Goal: Task Accomplishment & Management: Manage account settings

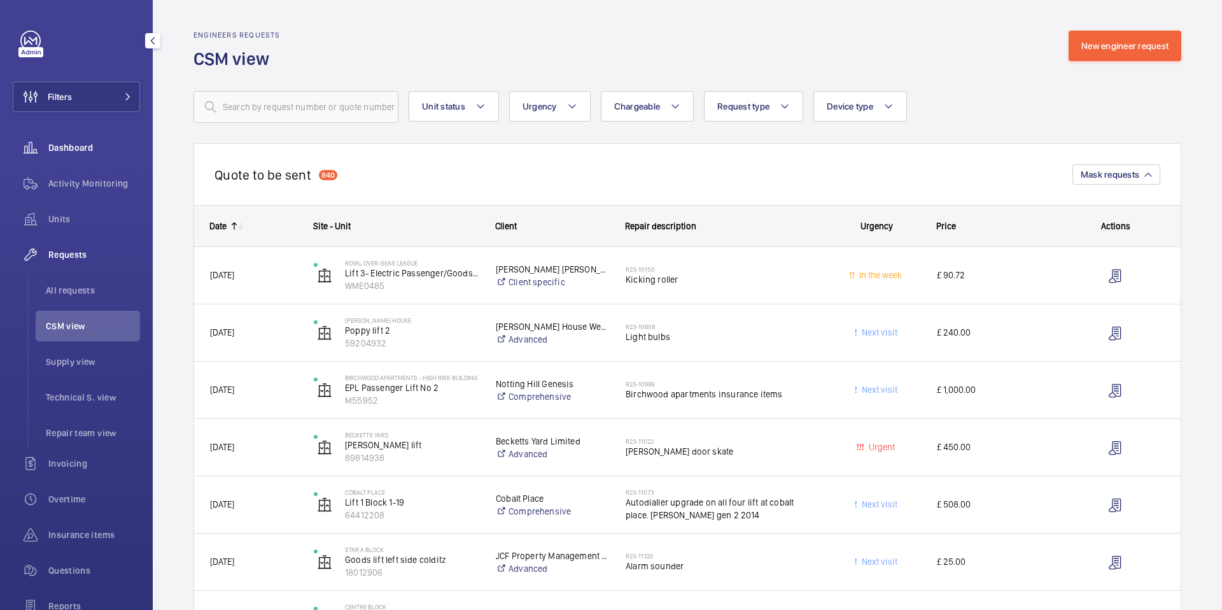
click at [76, 136] on div "Dashboard" at bounding box center [76, 147] width 127 height 31
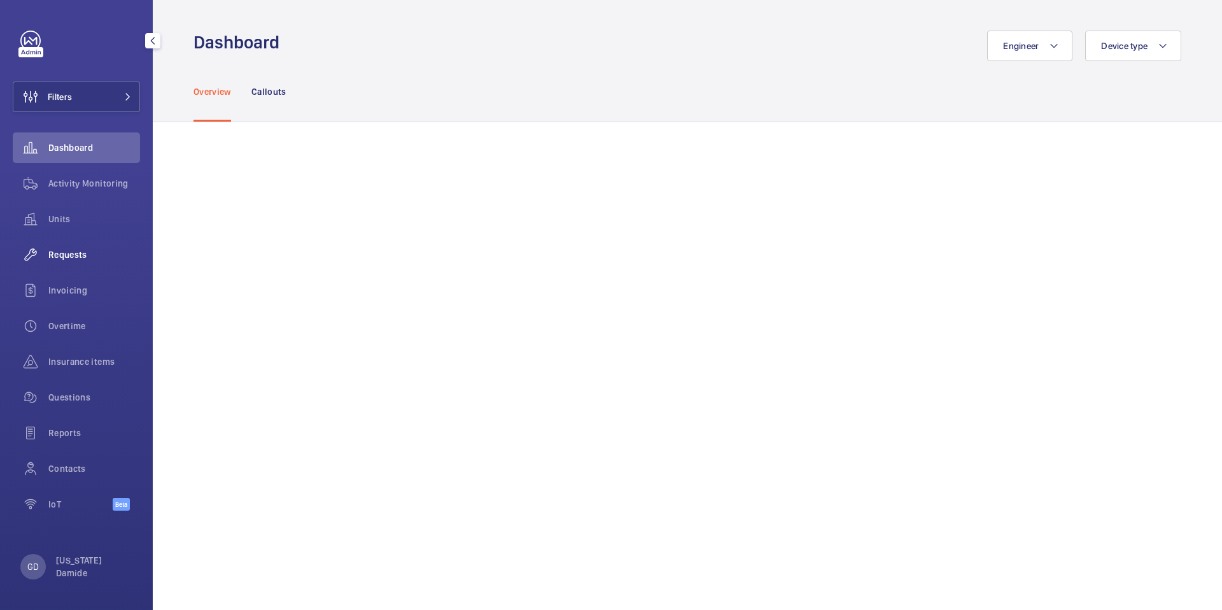
click at [62, 253] on span "Requests" at bounding box center [94, 254] width 92 height 13
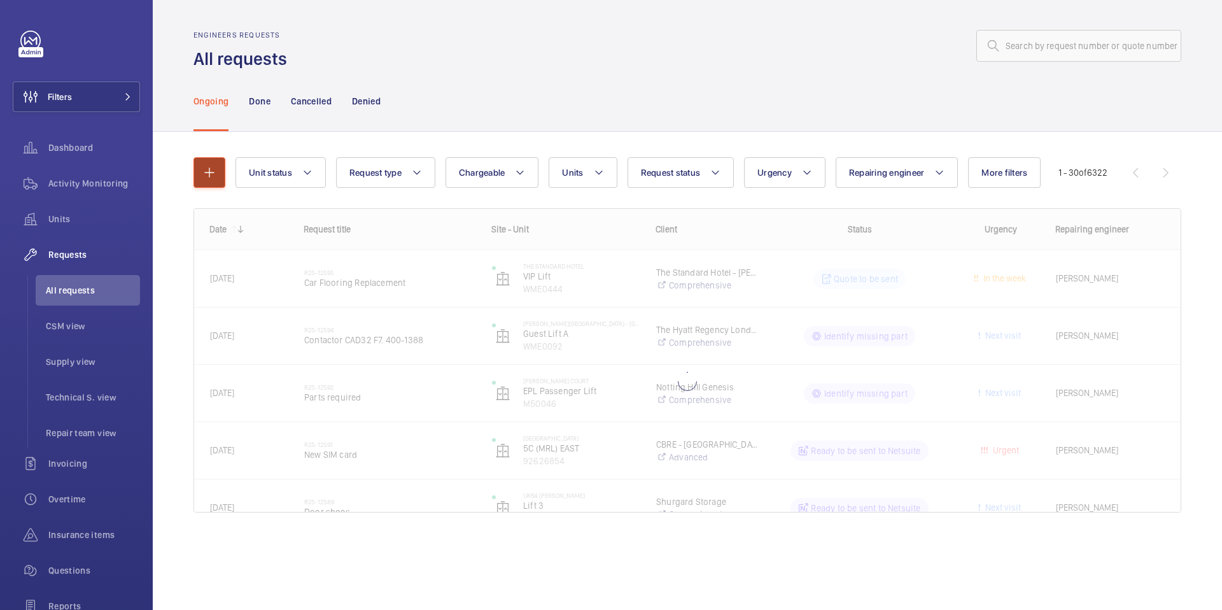
click at [209, 186] on button "button" at bounding box center [209, 172] width 32 height 31
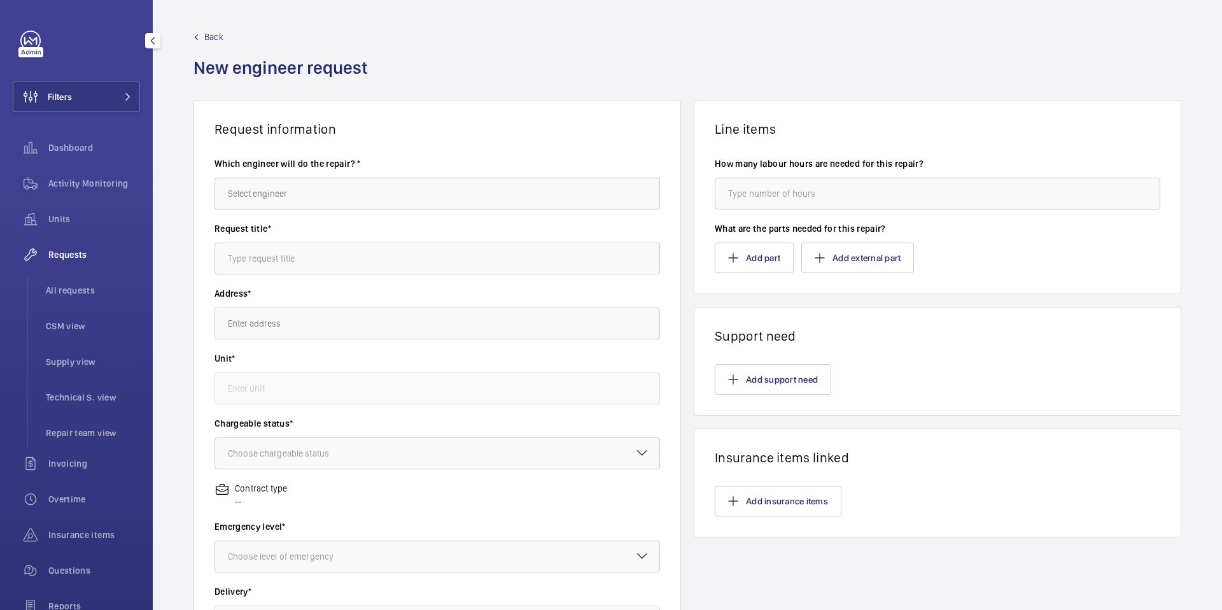
scroll to position [144, 0]
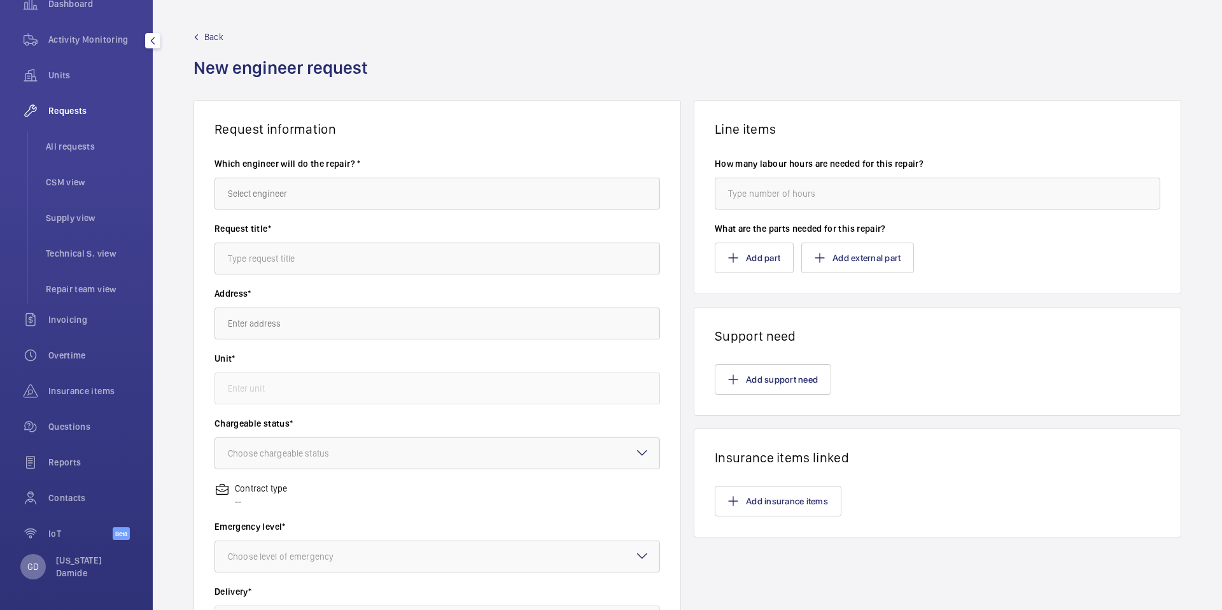
click at [28, 566] on p "GD" at bounding box center [32, 566] width 11 height 13
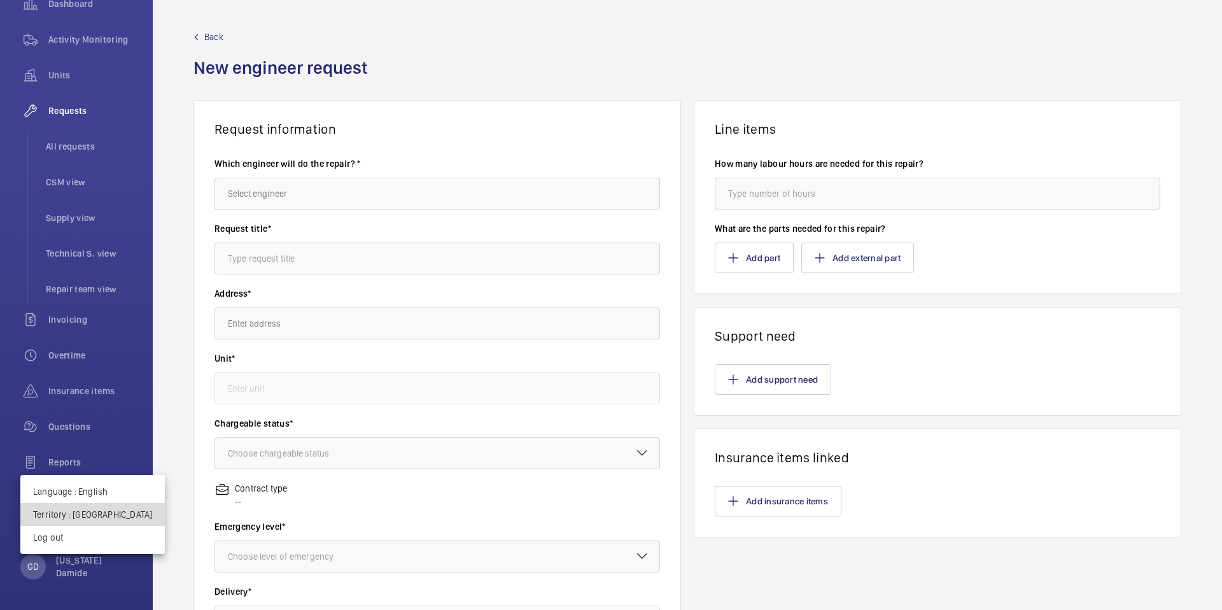
click at [94, 517] on p "Territory : United Kingdom" at bounding box center [92, 514] width 119 height 13
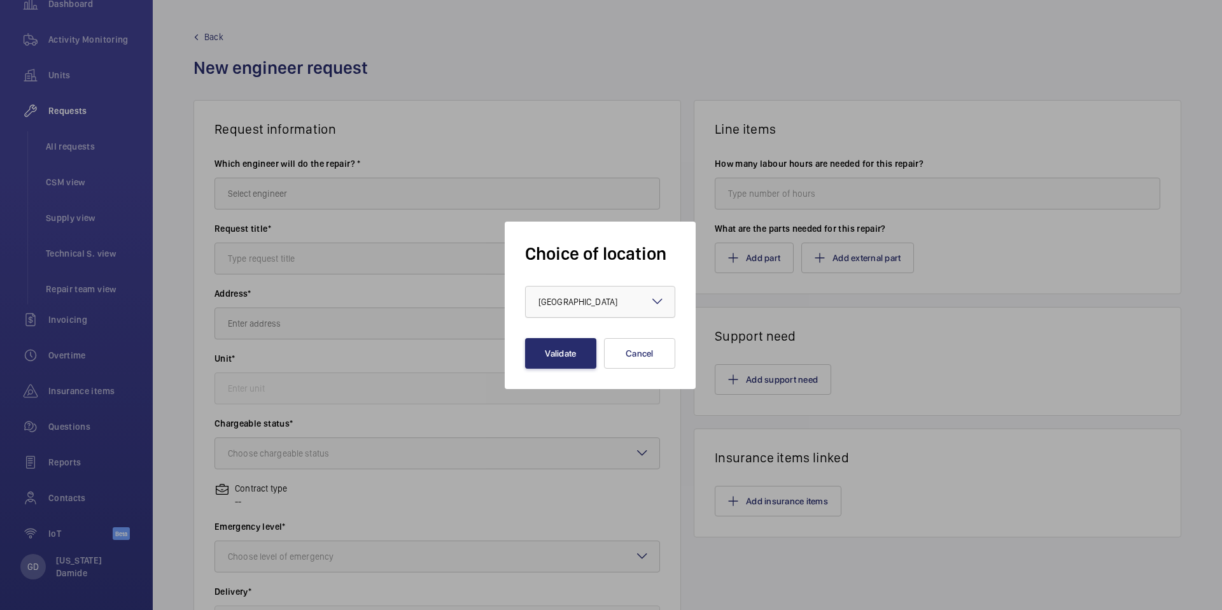
click at [623, 304] on div "× United Kingdom" at bounding box center [593, 301] width 111 height 13
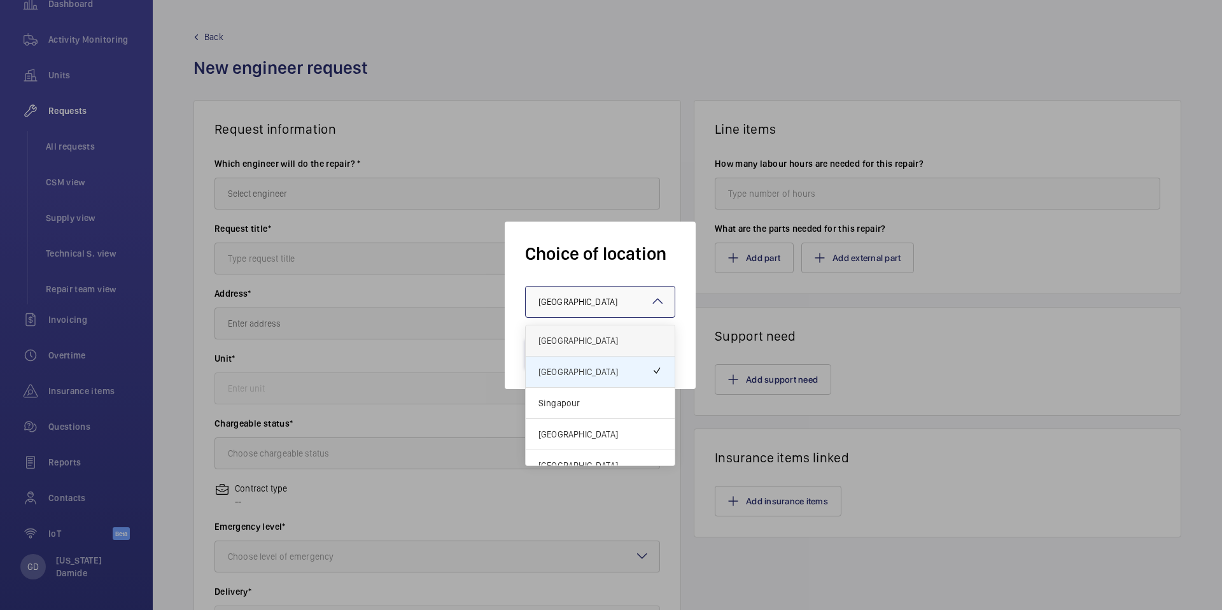
click at [593, 342] on span "[GEOGRAPHIC_DATA]" at bounding box center [599, 340] width 123 height 13
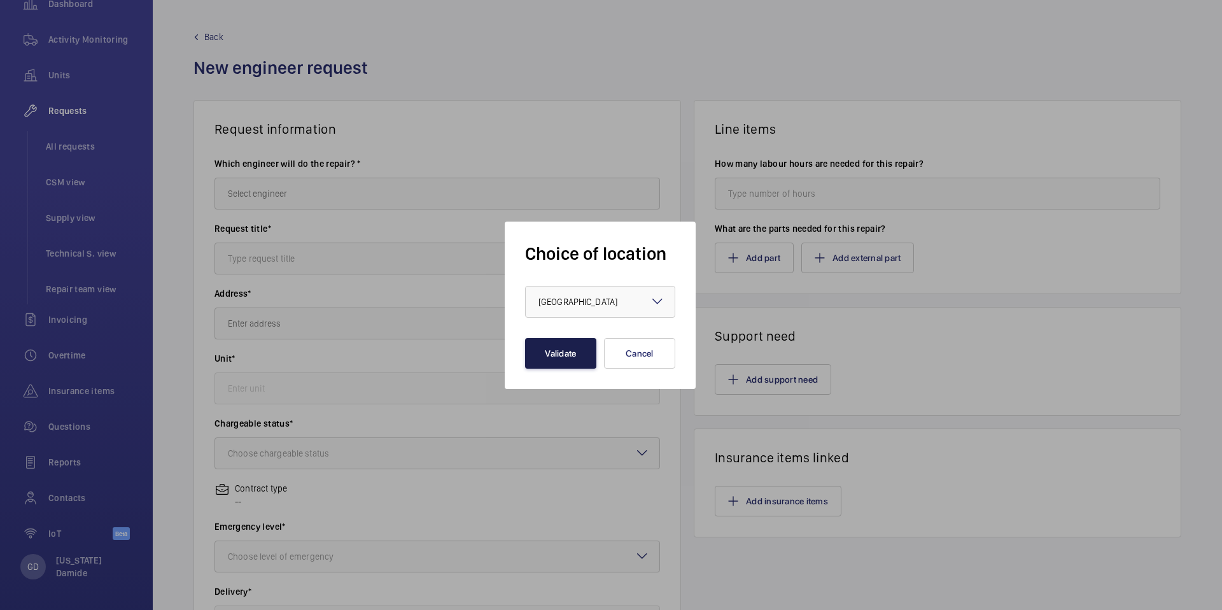
click at [577, 356] on button "Validate" at bounding box center [560, 353] width 71 height 31
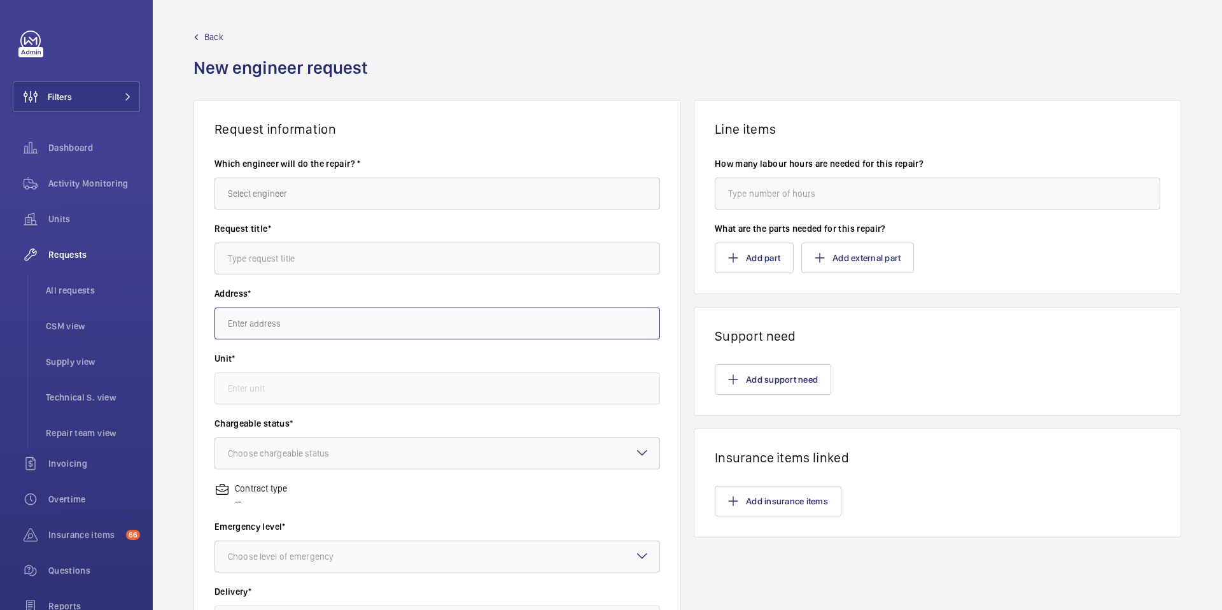
click at [374, 325] on input "text" at bounding box center [436, 323] width 445 height 32
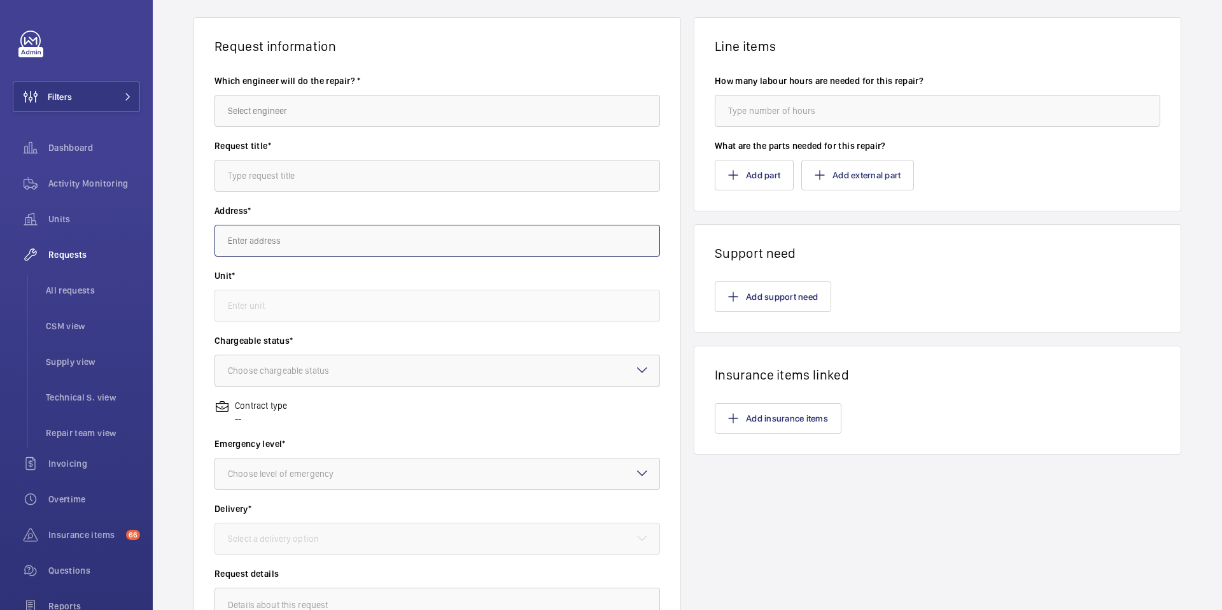
scroll to position [202, 0]
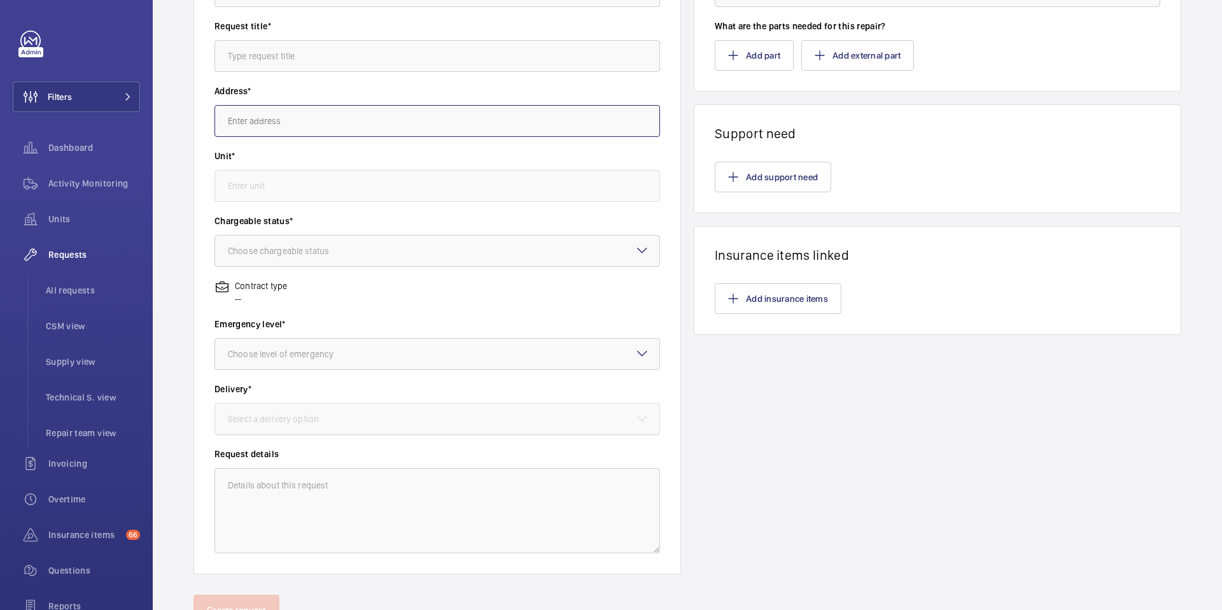
click at [321, 422] on div "Select a delivery option" at bounding box center [289, 418] width 123 height 13
click at [319, 415] on div "Select a delivery option" at bounding box center [289, 418] width 123 height 13
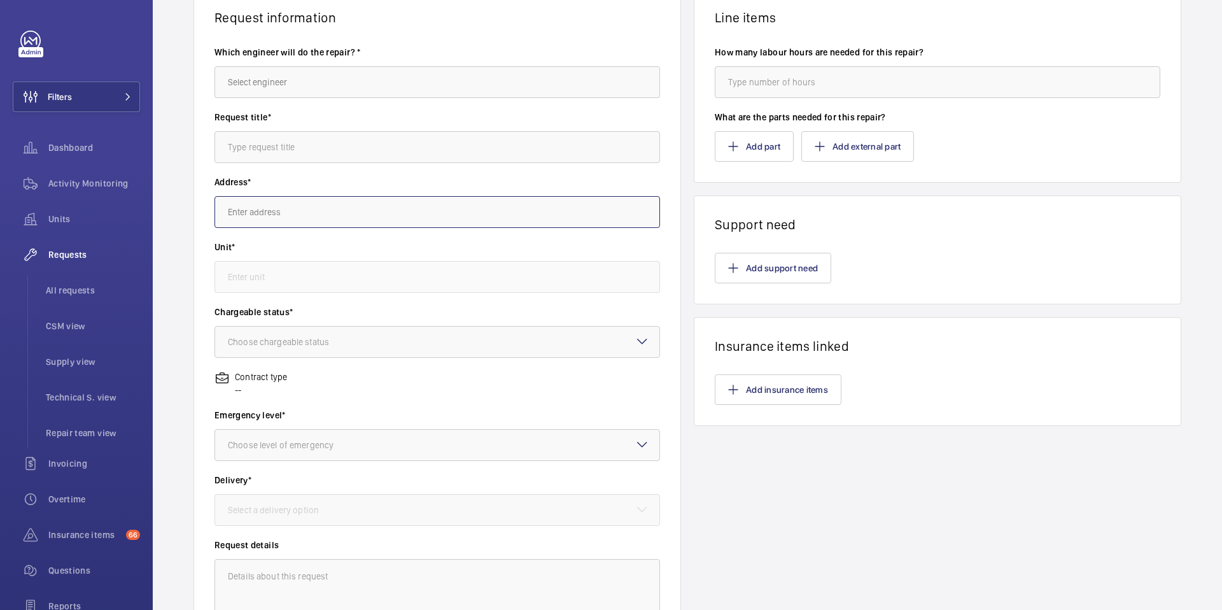
scroll to position [43, 0]
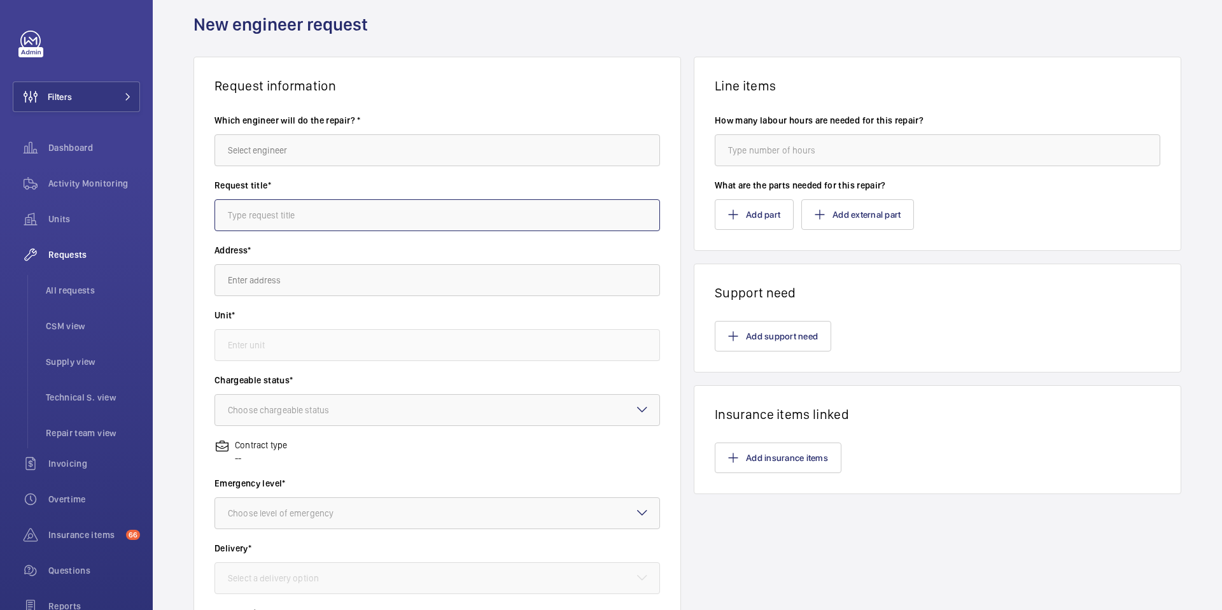
click at [317, 209] on input "text" at bounding box center [436, 215] width 445 height 32
type input "Test"
click at [288, 321] on label "Unit*" at bounding box center [436, 315] width 445 height 13
click at [359, 143] on input "text" at bounding box center [436, 150] width 445 height 32
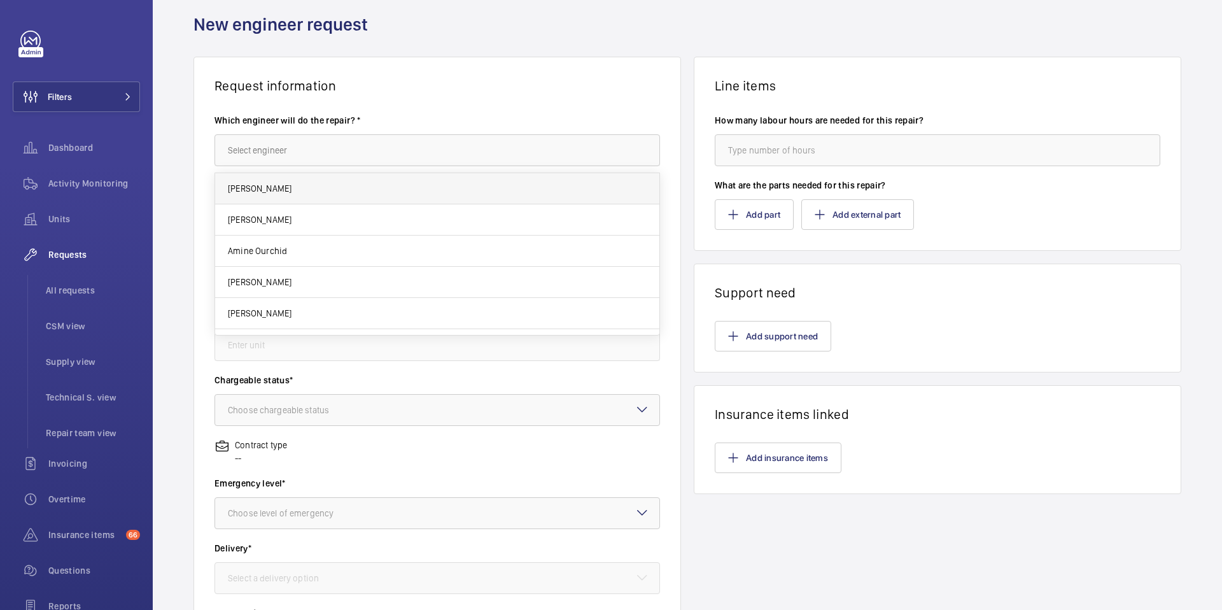
click at [332, 188] on mat-option "Jerome Eniona" at bounding box center [437, 188] width 444 height 31
type input "Jerome Eniona"
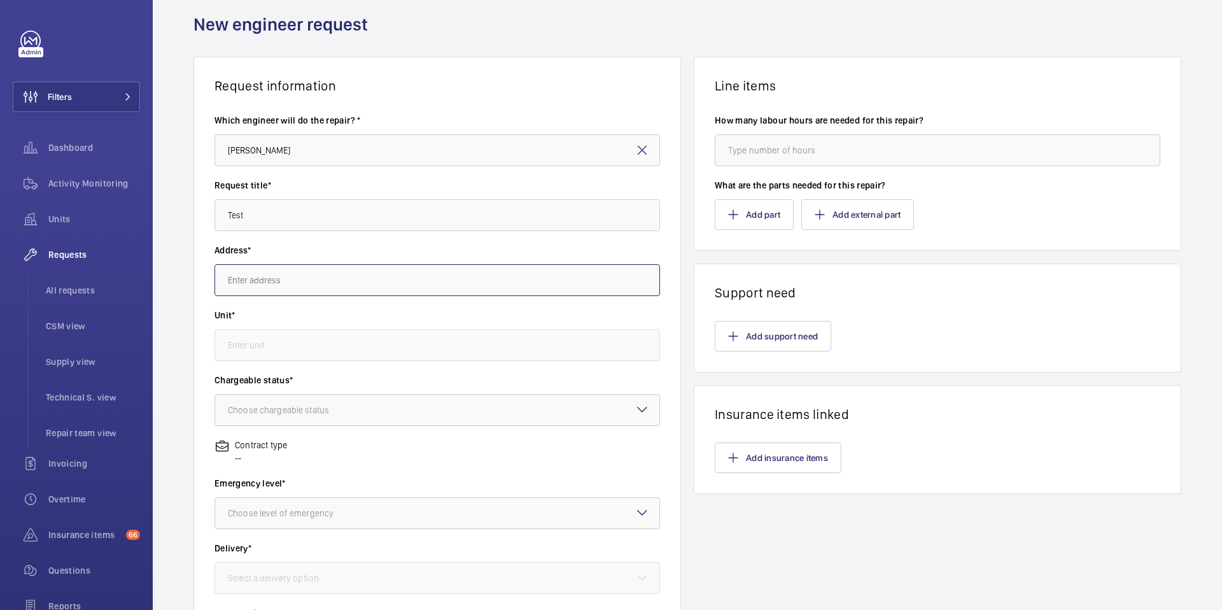
click at [314, 270] on input "text" at bounding box center [436, 280] width 445 height 32
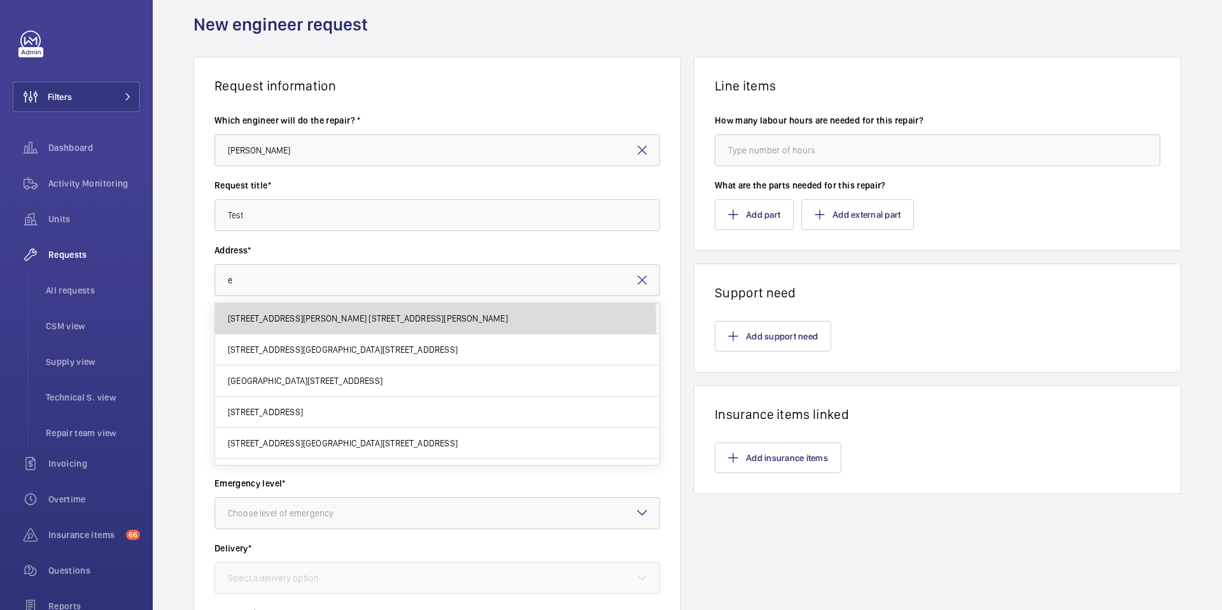
click at [273, 321] on span "9/11 rue anatole de la Forge 9/11 rue anatole de la Forge, 75017 PARIS, 75017 P…" at bounding box center [368, 318] width 280 height 13
type input "9/11 rue anatole de la Forge 9/11 rue anatole de la Forge, 75017 PARIS, 75017 P…"
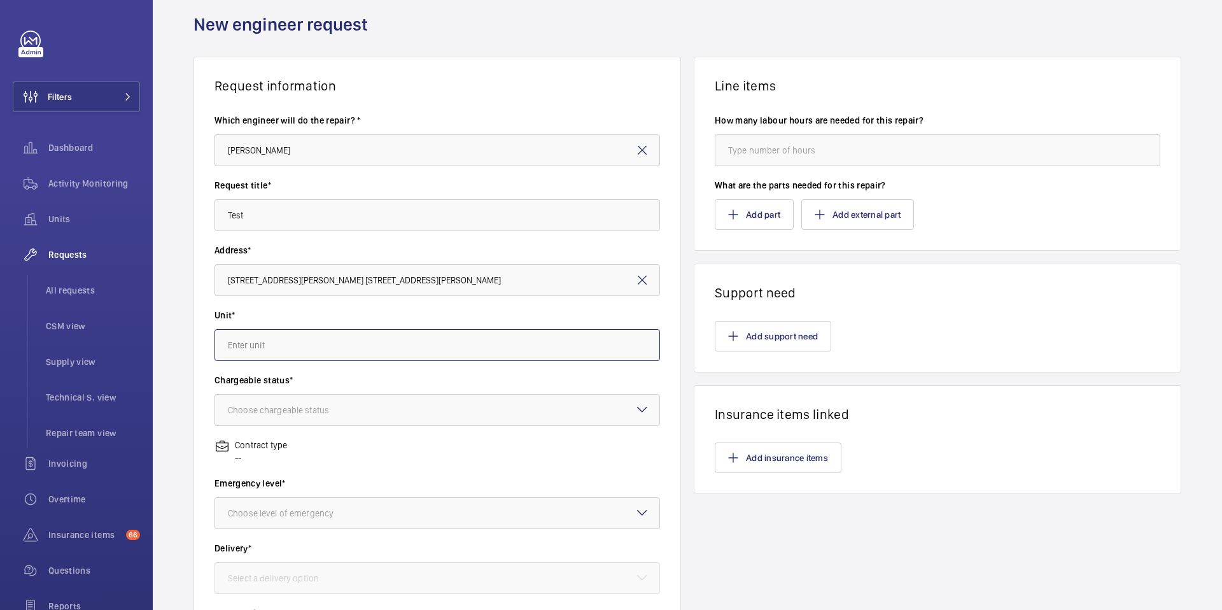
click at [269, 336] on input "text" at bounding box center [436, 345] width 445 height 32
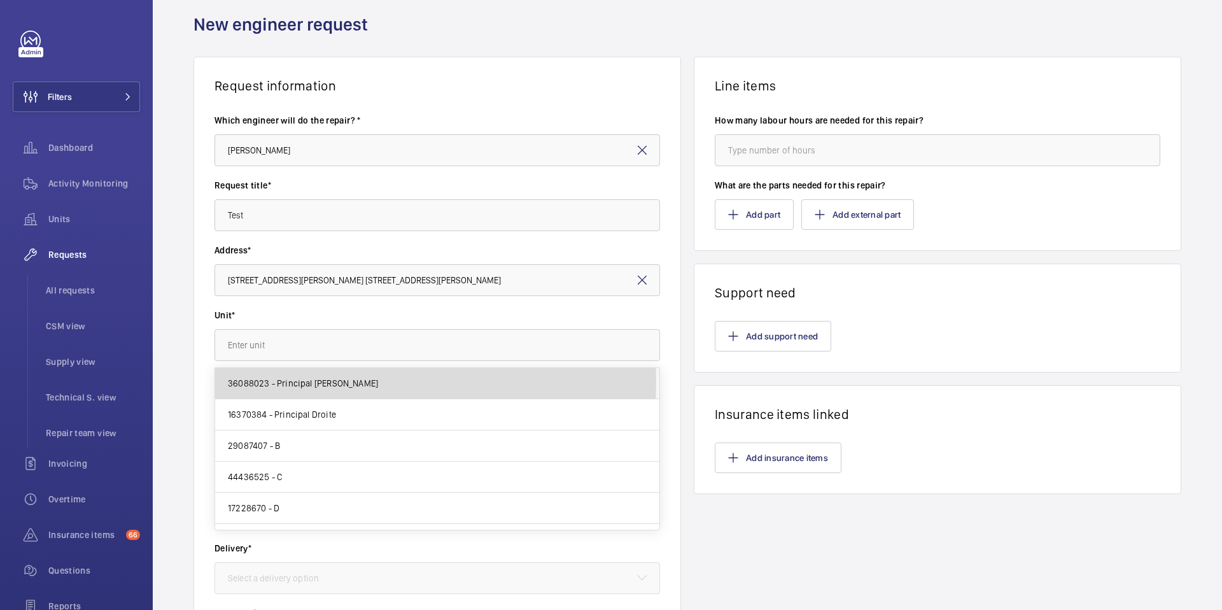
click at [264, 381] on span "36088023 - Principal Gauche" at bounding box center [303, 383] width 150 height 13
type input "36088023 - Principal Gauche"
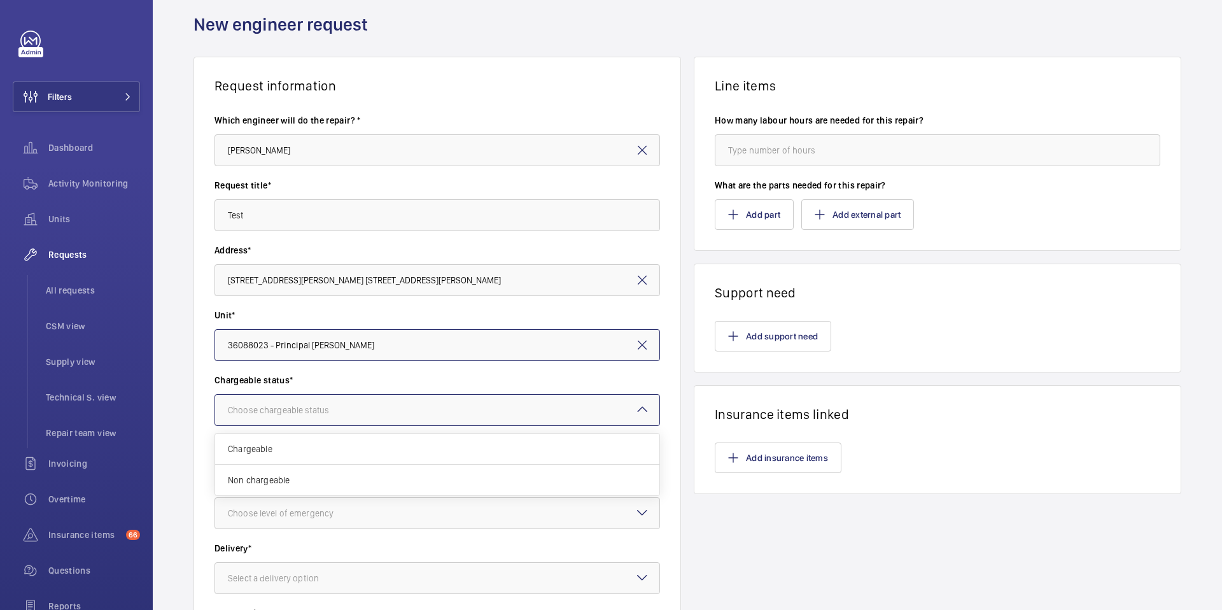
click at [276, 410] on div "Choose chargeable status" at bounding box center [294, 409] width 133 height 13
click at [270, 449] on span "Chargeable" at bounding box center [437, 448] width 419 height 13
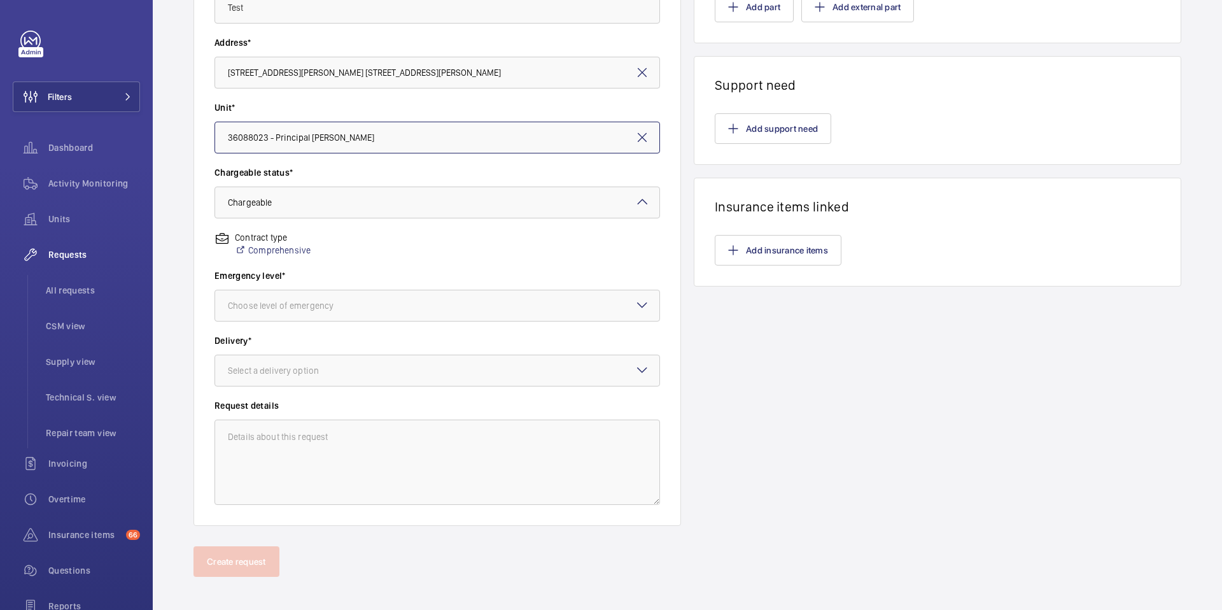
scroll to position [258, 0]
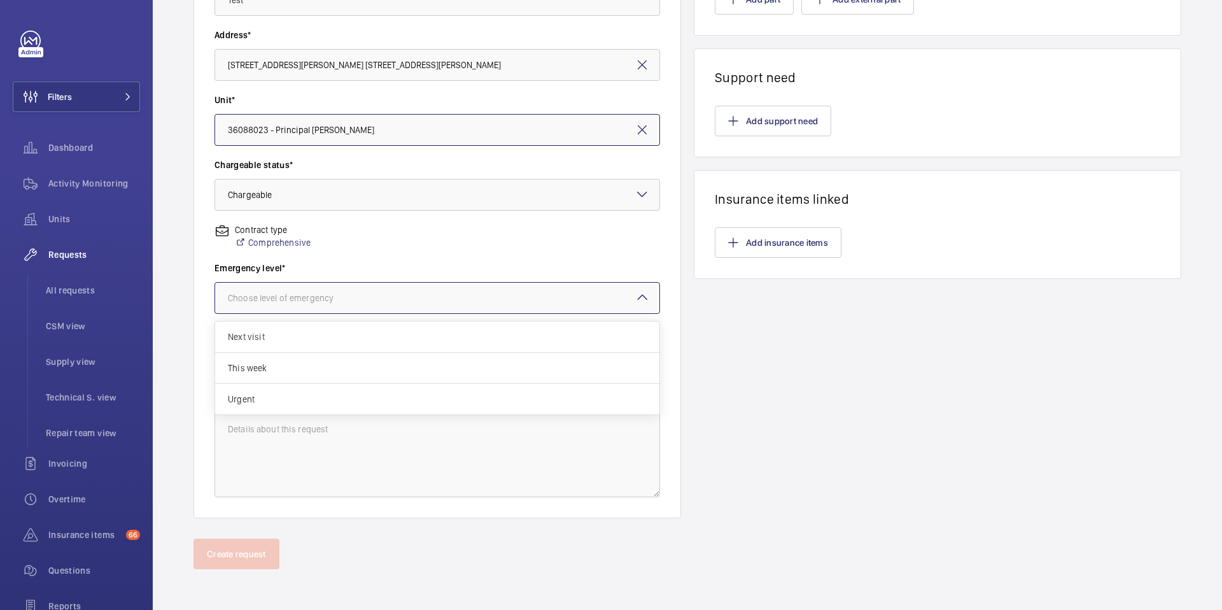
click at [365, 293] on div at bounding box center [437, 298] width 444 height 31
click at [319, 340] on span "Next visit" at bounding box center [437, 336] width 419 height 13
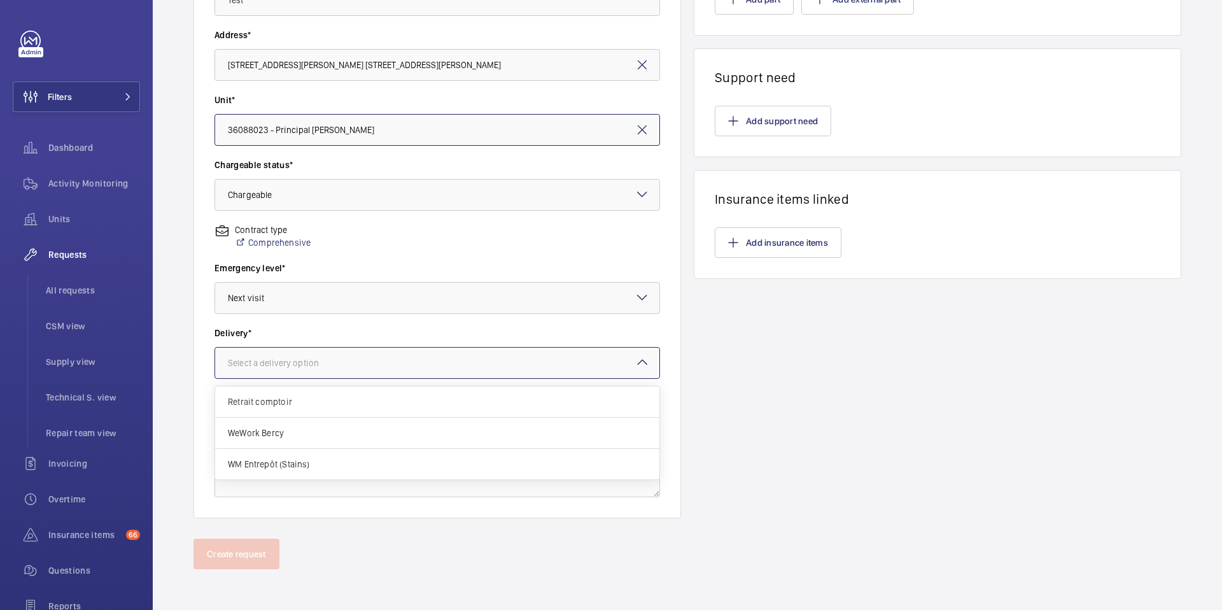
click at [307, 361] on div "Select a delivery option" at bounding box center [289, 362] width 123 height 13
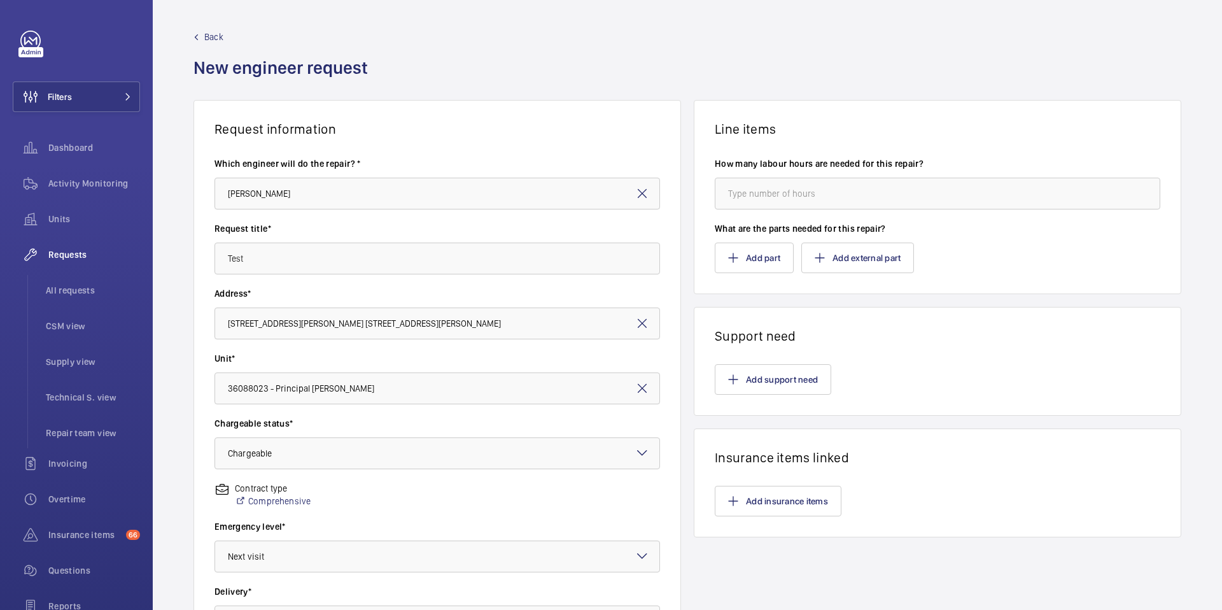
click at [206, 31] on span "Back" at bounding box center [213, 37] width 19 height 13
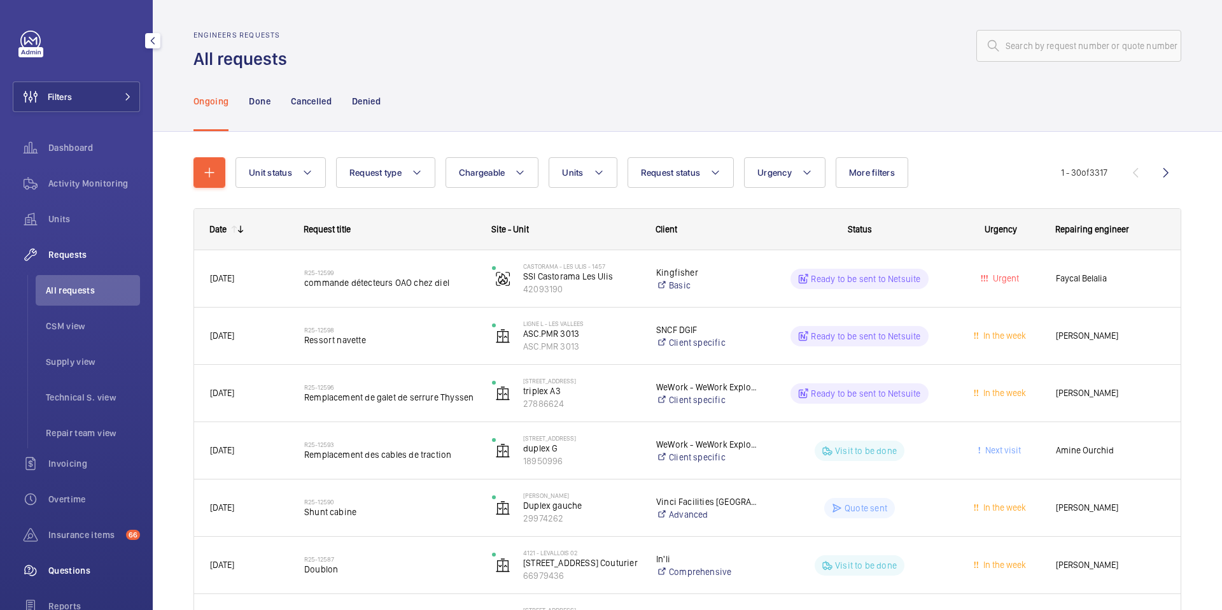
scroll to position [144, 0]
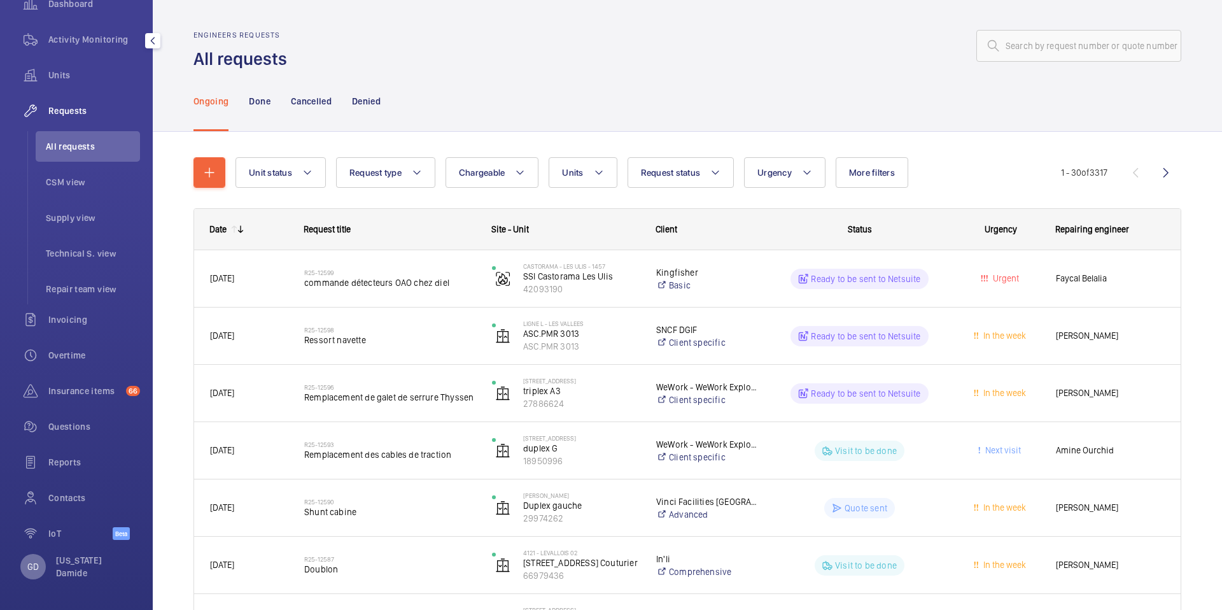
click at [35, 572] on p "GD" at bounding box center [32, 566] width 11 height 13
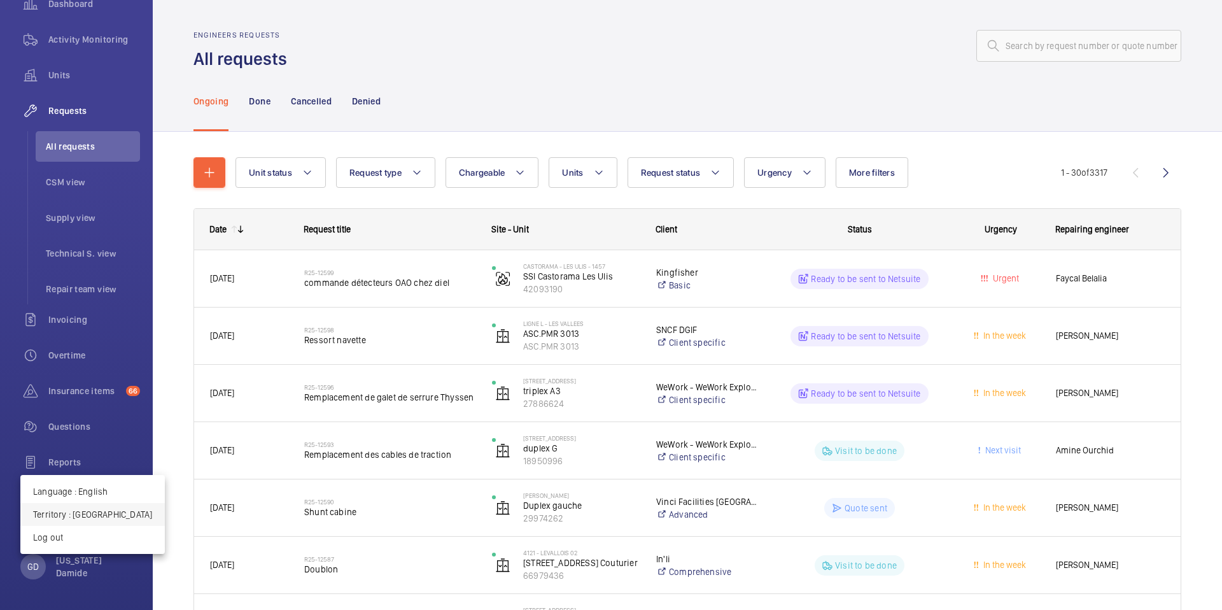
click at [89, 519] on p "Territory : France" at bounding box center [92, 514] width 119 height 13
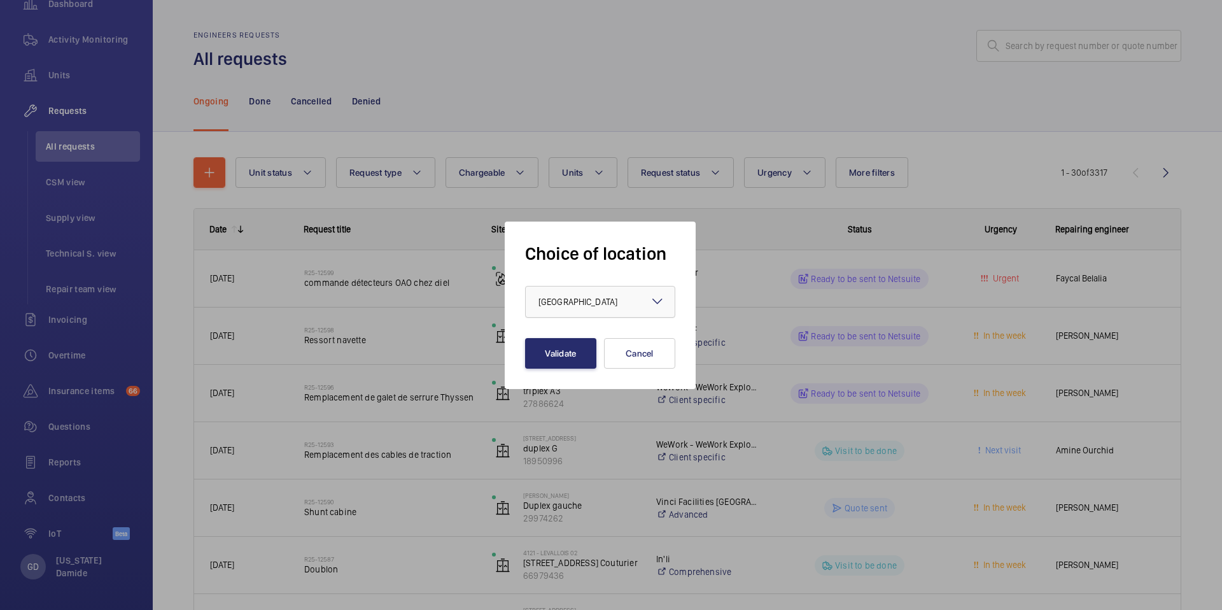
click at [549, 307] on div "× France" at bounding box center [593, 301] width 111 height 13
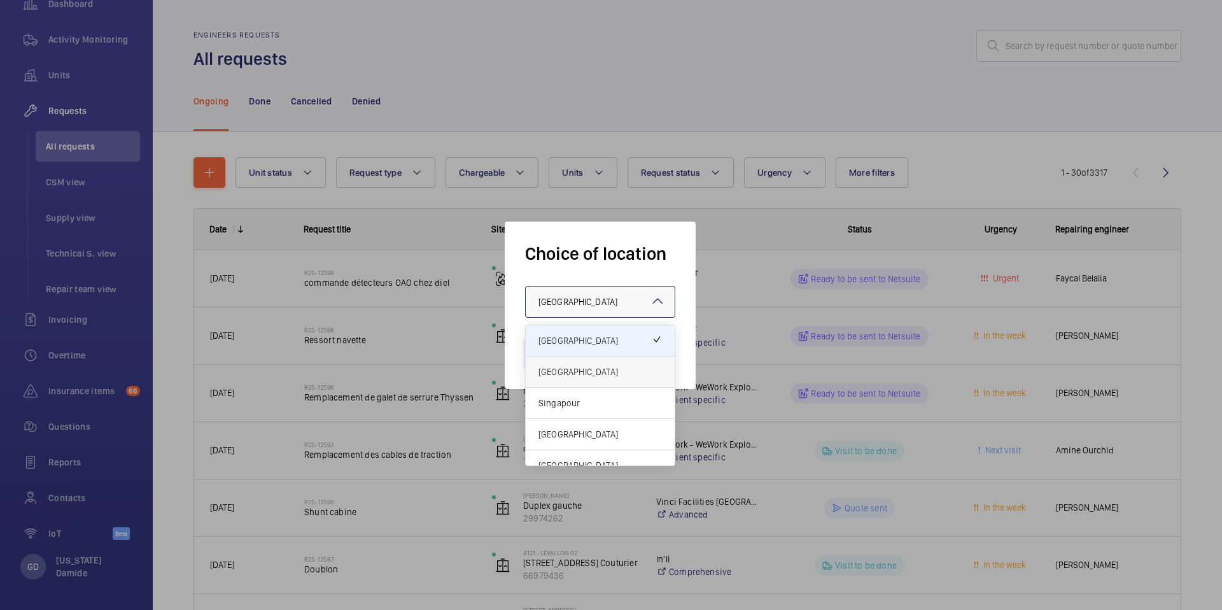
click at [587, 372] on span "United Kingdom" at bounding box center [599, 371] width 123 height 13
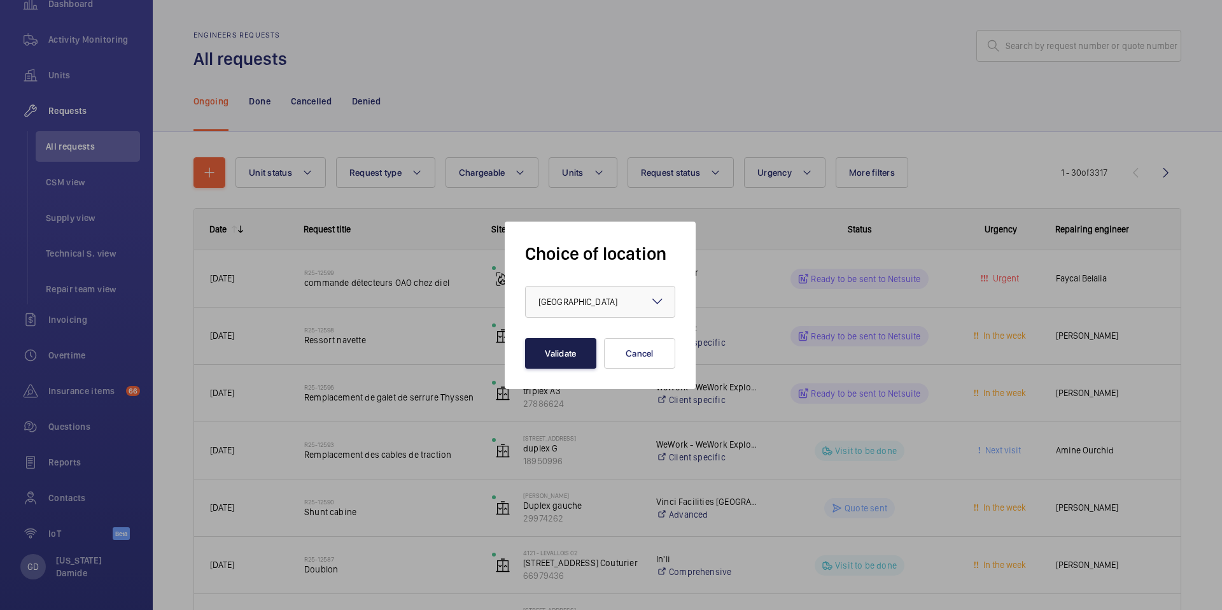
click at [560, 353] on button "Validate" at bounding box center [560, 353] width 71 height 31
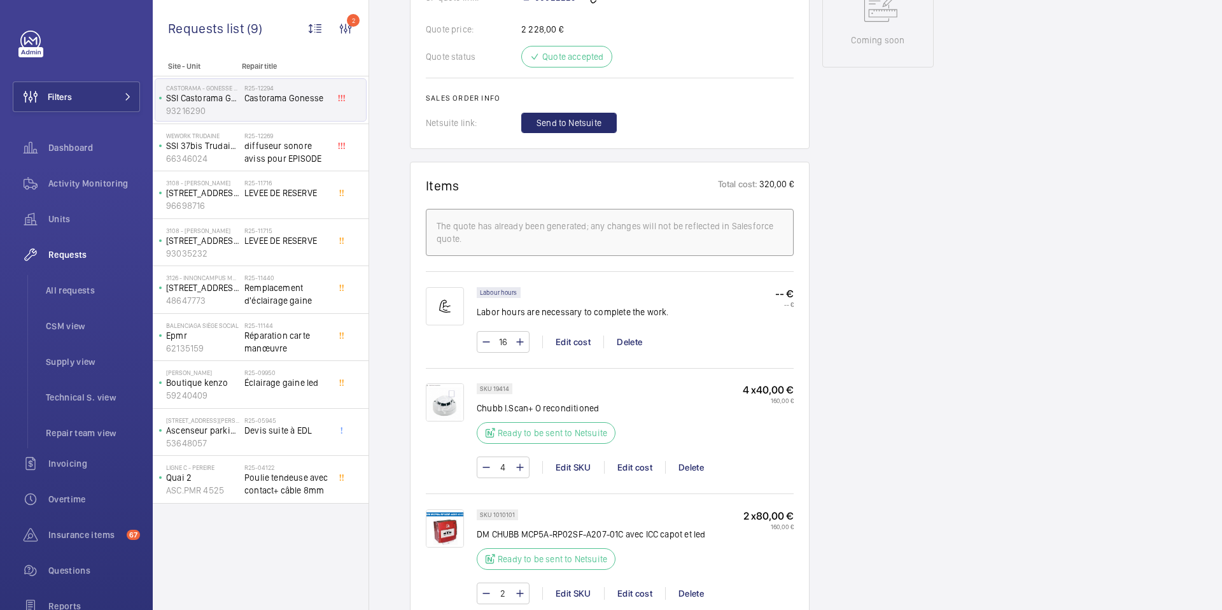
scroll to position [654, 0]
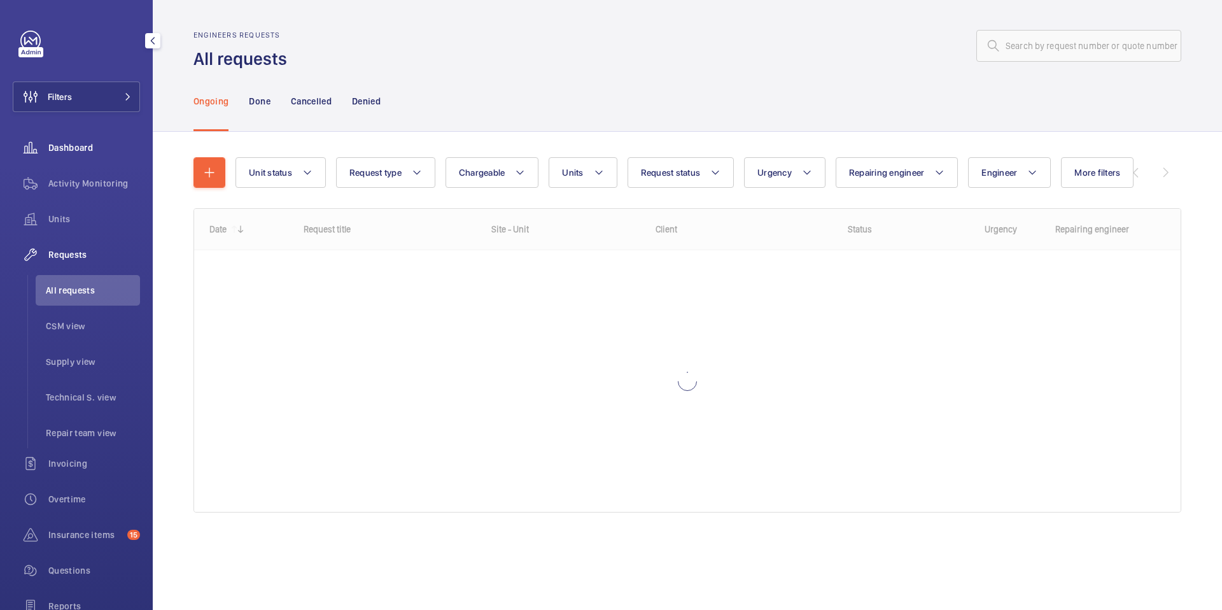
click at [78, 144] on span "Dashboard" at bounding box center [94, 147] width 92 height 13
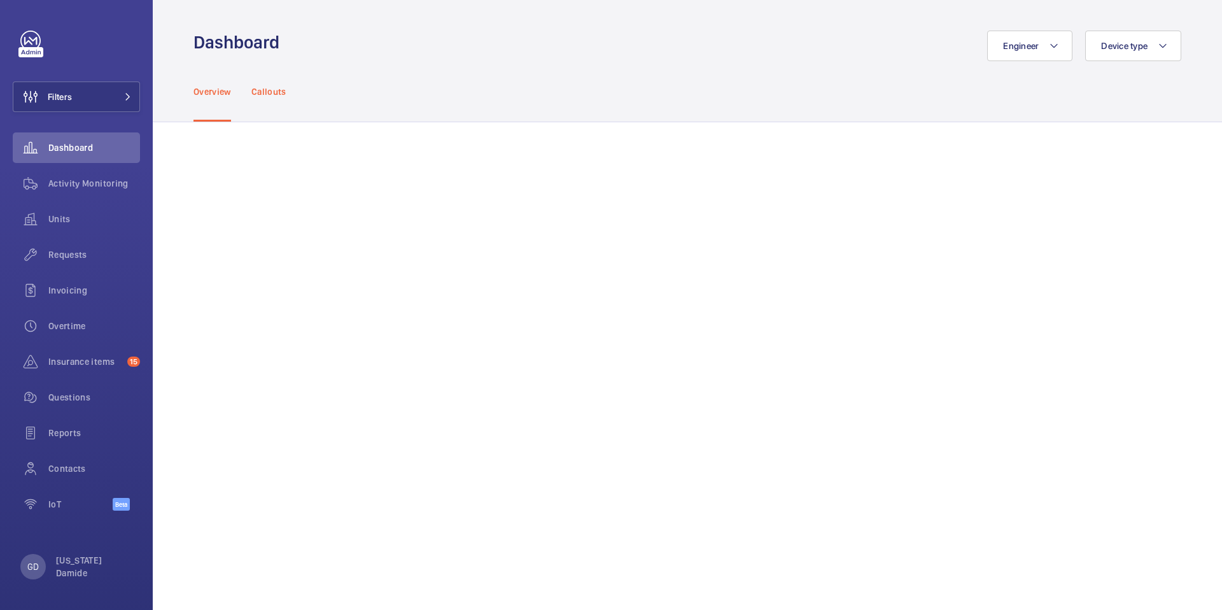
click at [269, 95] on p "Callouts" at bounding box center [268, 91] width 35 height 13
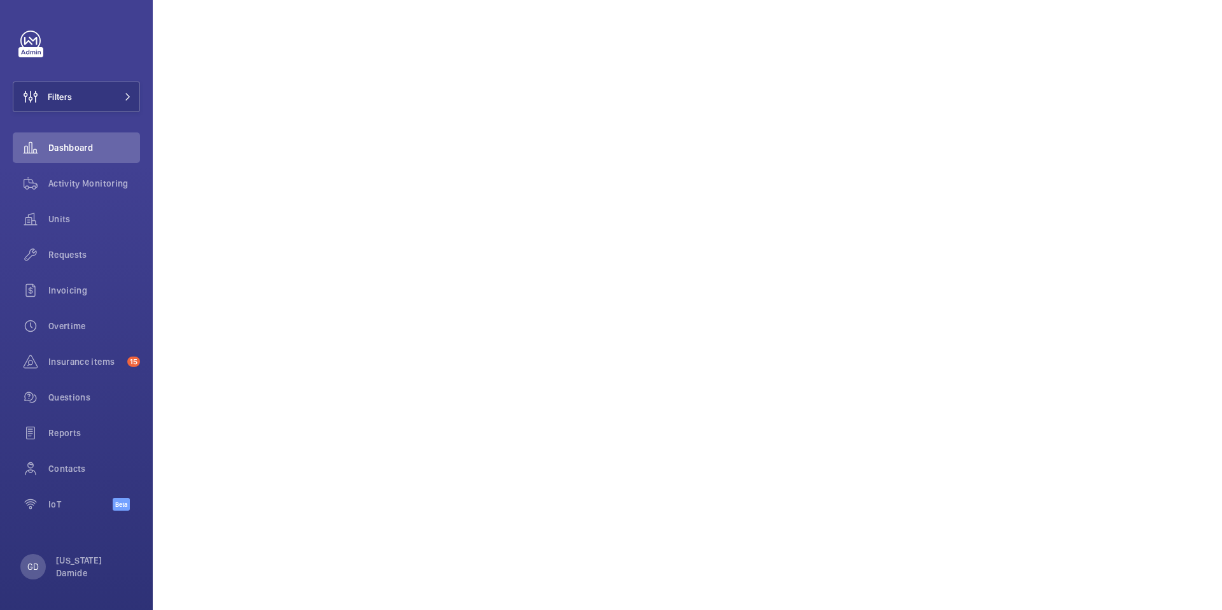
scroll to position [1271, 0]
click at [34, 565] on p "GD" at bounding box center [32, 566] width 11 height 13
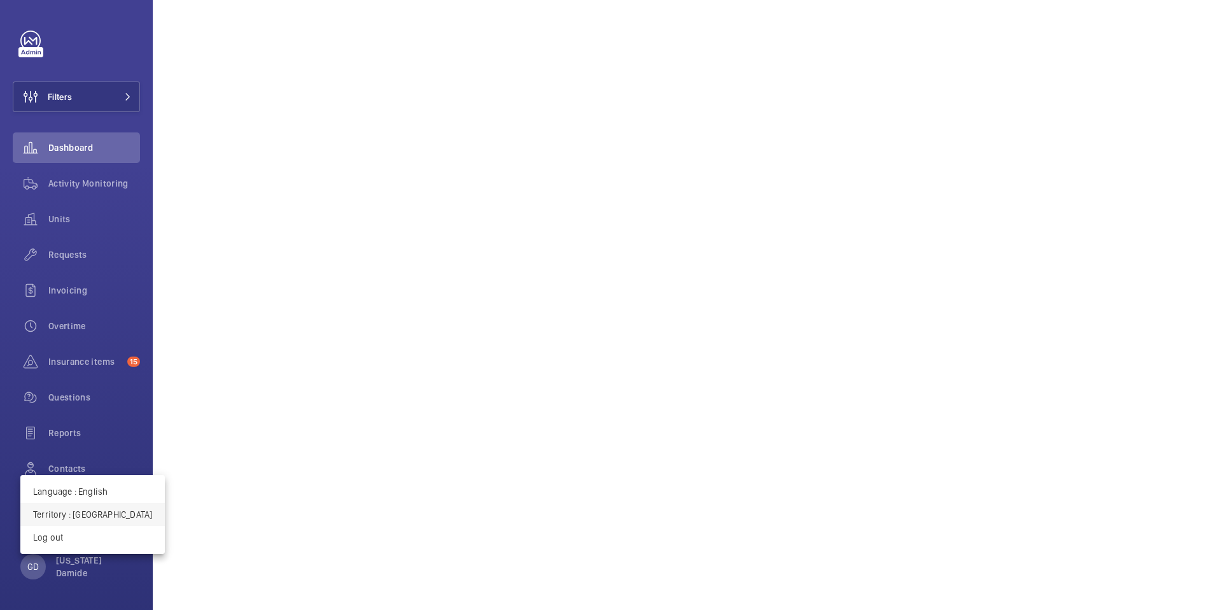
click at [113, 514] on p "Territory : United Kingdom" at bounding box center [92, 514] width 119 height 13
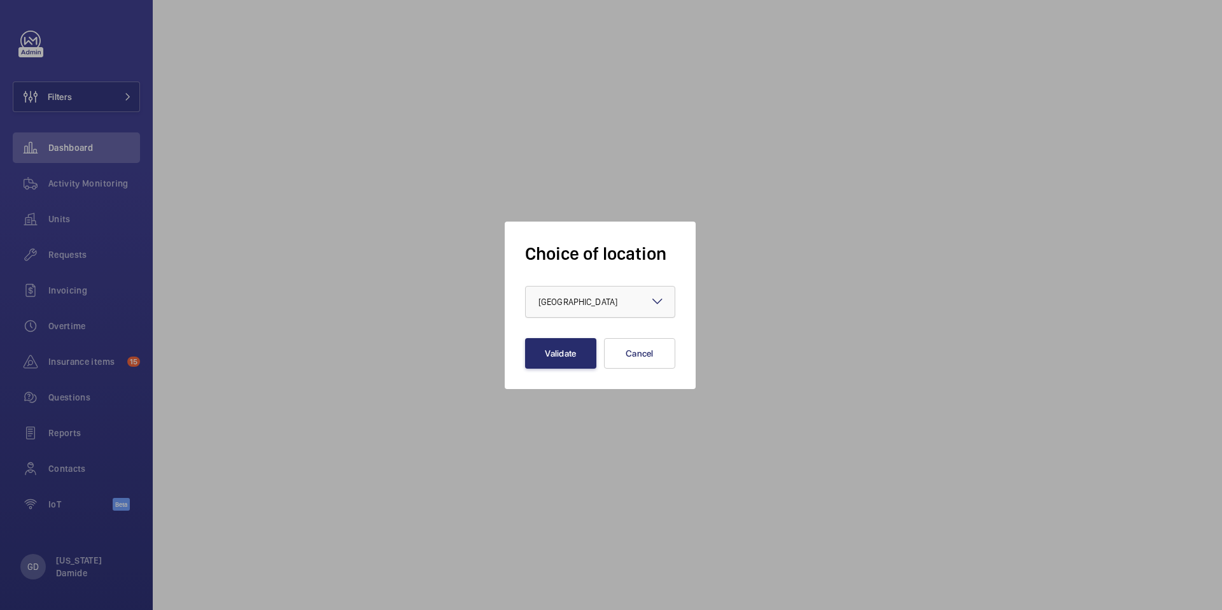
click at [580, 304] on span "[GEOGRAPHIC_DATA]" at bounding box center [577, 302] width 79 height 10
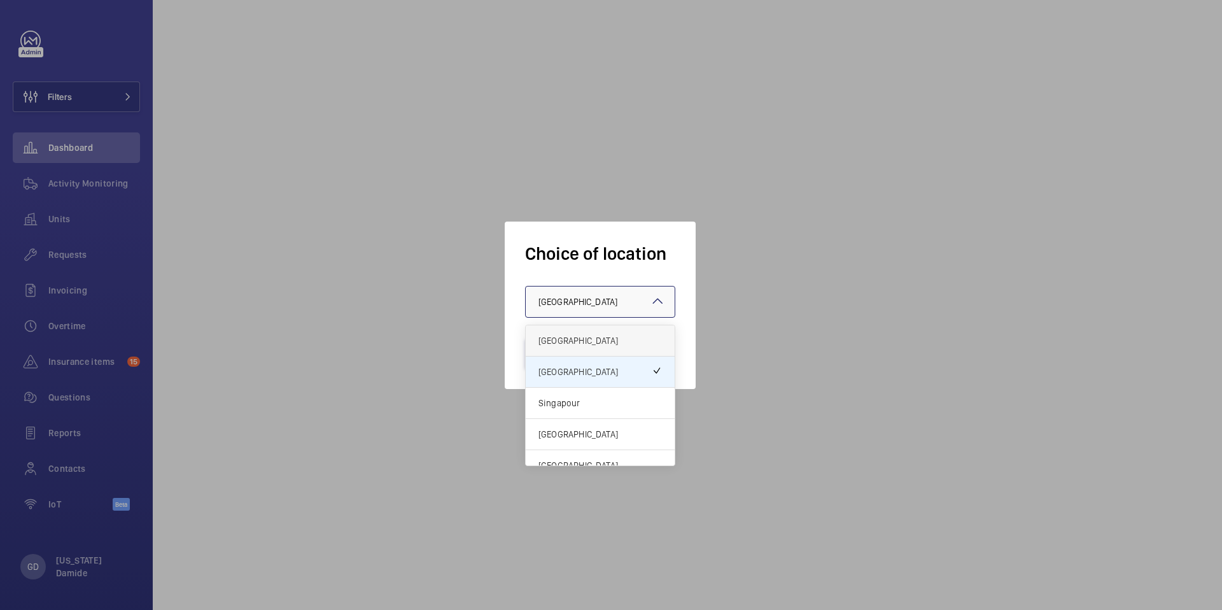
click at [567, 338] on span "[GEOGRAPHIC_DATA]" at bounding box center [599, 340] width 123 height 13
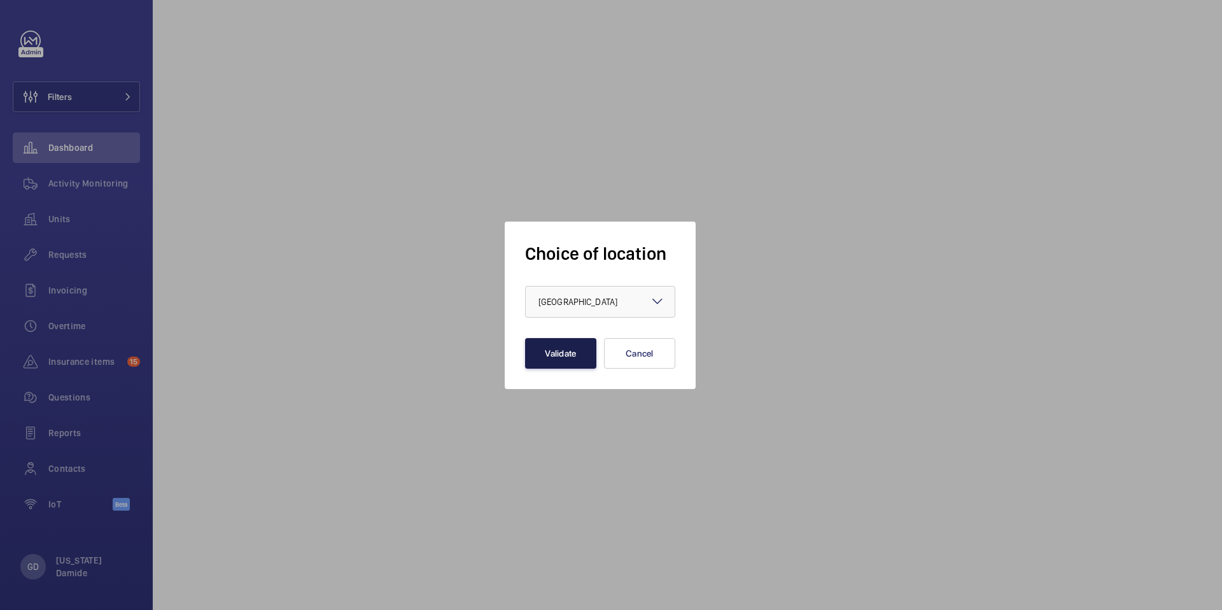
click at [552, 360] on button "Validate" at bounding box center [560, 353] width 71 height 31
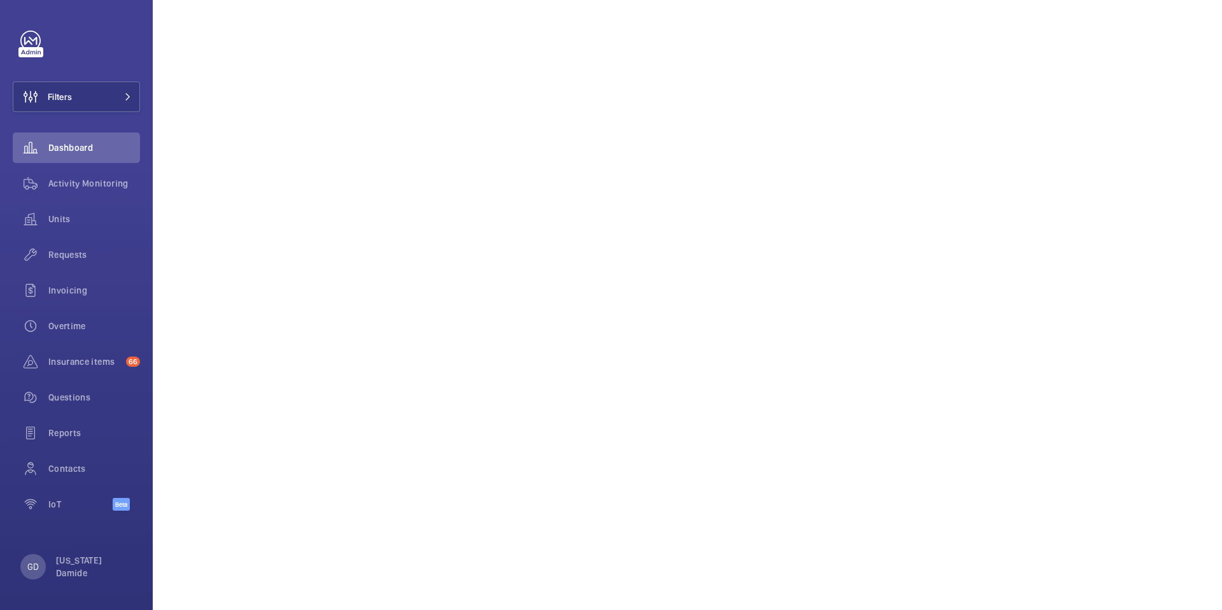
scroll to position [1047, 0]
